Goal: Obtain resource: Download file/media

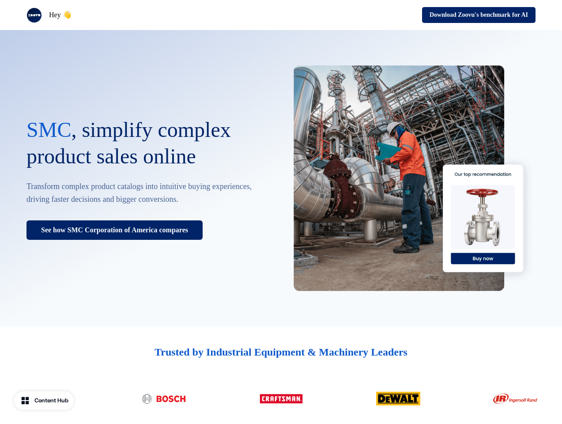
click at [281, 15] on div "Hey 👋 Download Zoovu's benchmark for AI" at bounding box center [281, 15] width 562 height 30
click at [152, 15] on div "Hey 👋" at bounding box center [151, 15] width 251 height 15
click at [410, 15] on div "Download Zoovu's benchmark for AI" at bounding box center [410, 15] width 251 height 16
click at [474, 15] on button "Download Zoovu's benchmark for AI" at bounding box center [478, 15] width 113 height 16
click at [281, 178] on div "SMC , simplify complex product sales online Transform complex product catalogs …" at bounding box center [281, 178] width 562 height 296
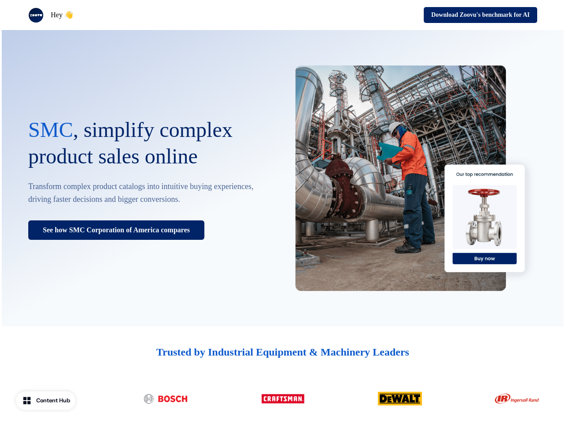
scroll to position [1893, 0]
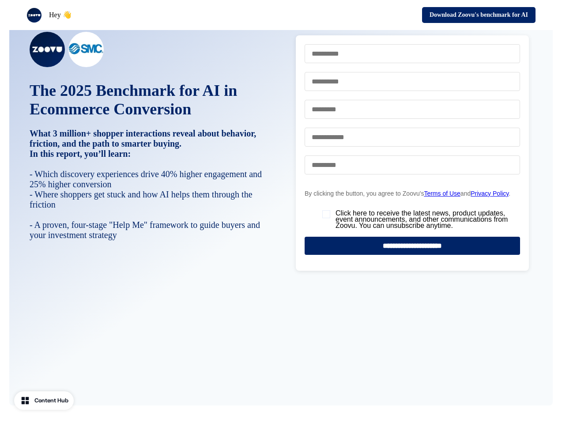
click at [45, 400] on div "Content Hub" at bounding box center [51, 400] width 34 height 9
